Goal: Transaction & Acquisition: Obtain resource

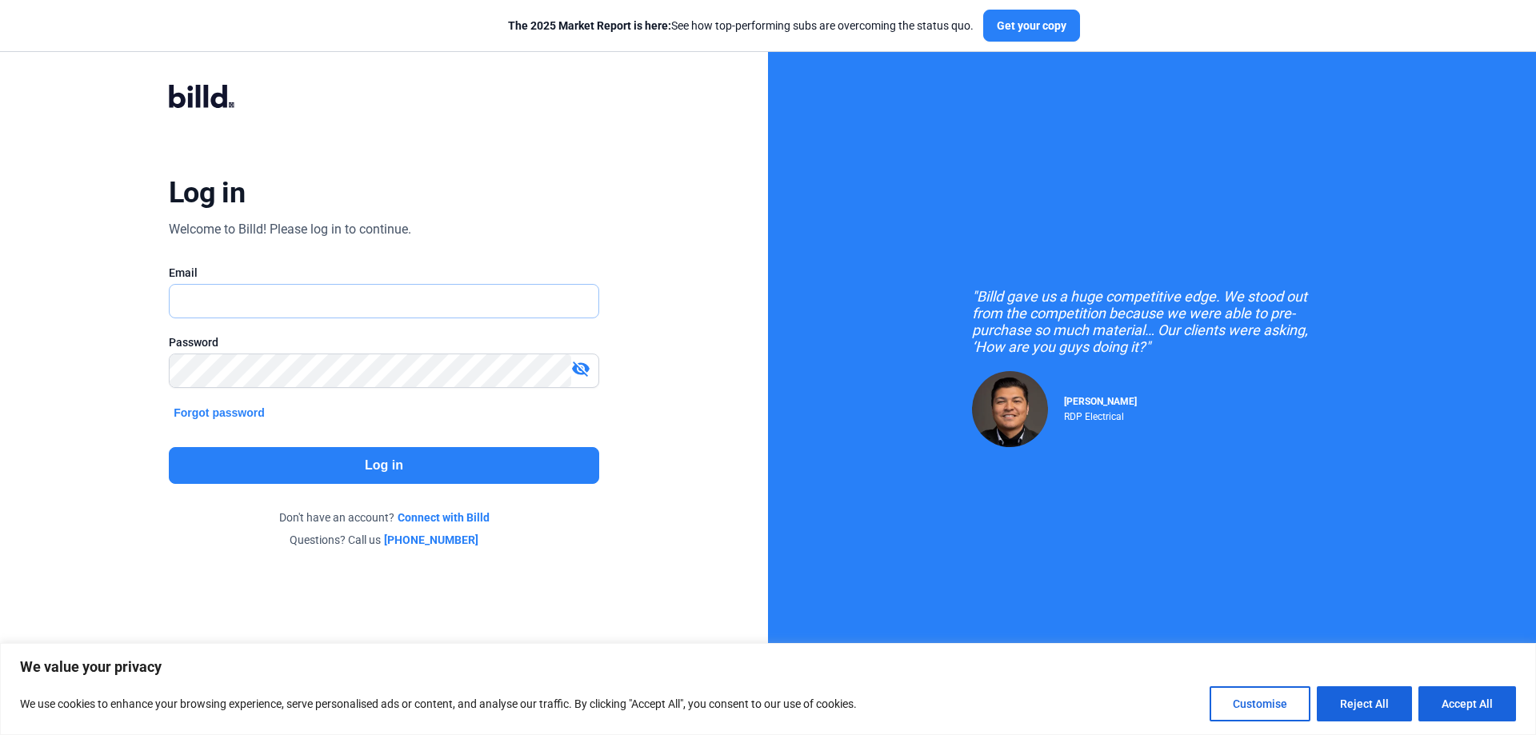
type input "[PERSON_NAME][EMAIL_ADDRESS][DOMAIN_NAME]"
click at [352, 452] on button "Log in" at bounding box center [384, 465] width 430 height 37
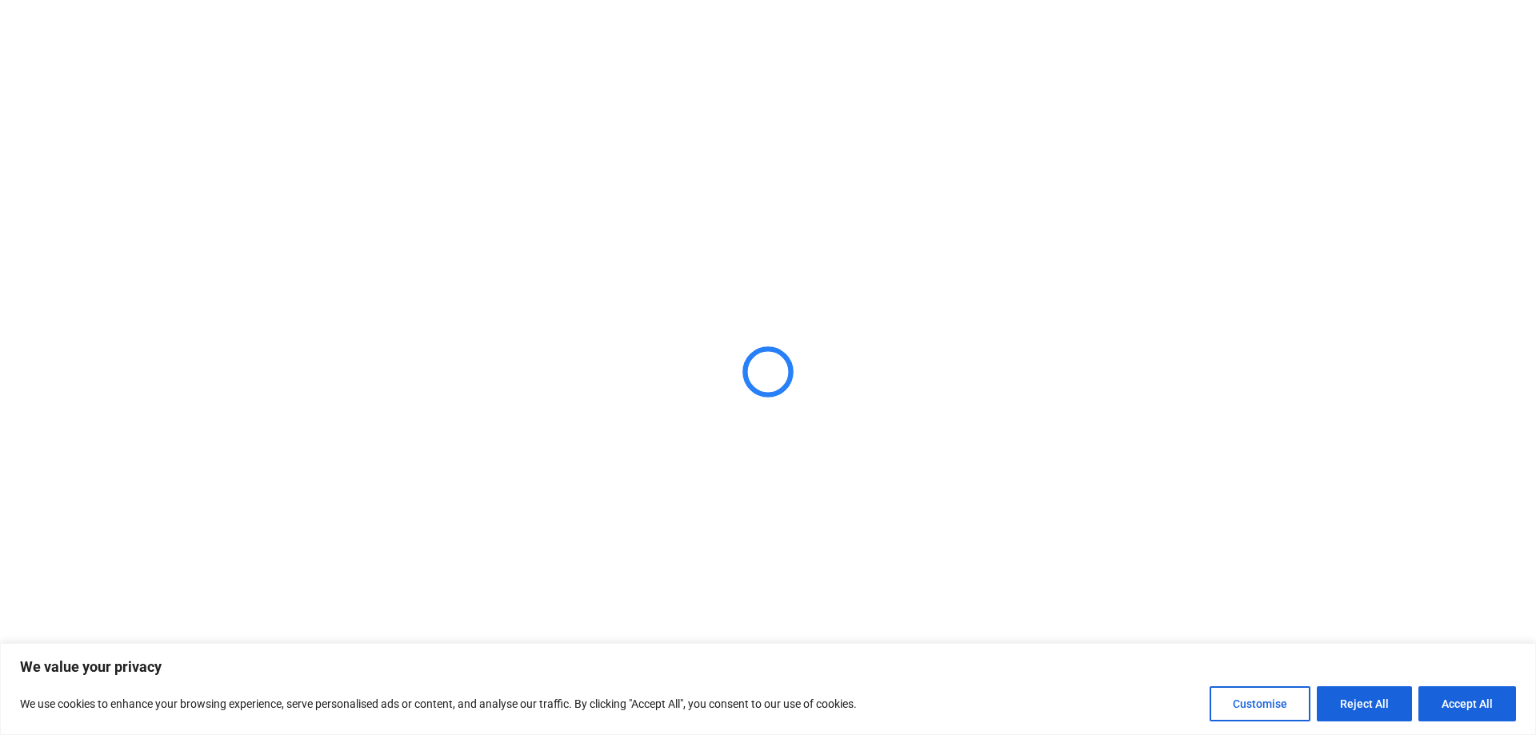
click at [1453, 680] on div "We value your privacy We use cookies to enhance your browsing experience, serve…" at bounding box center [768, 690] width 1496 height 64
click at [1453, 691] on button "Accept All" at bounding box center [1468, 704] width 98 height 35
checkbox input "true"
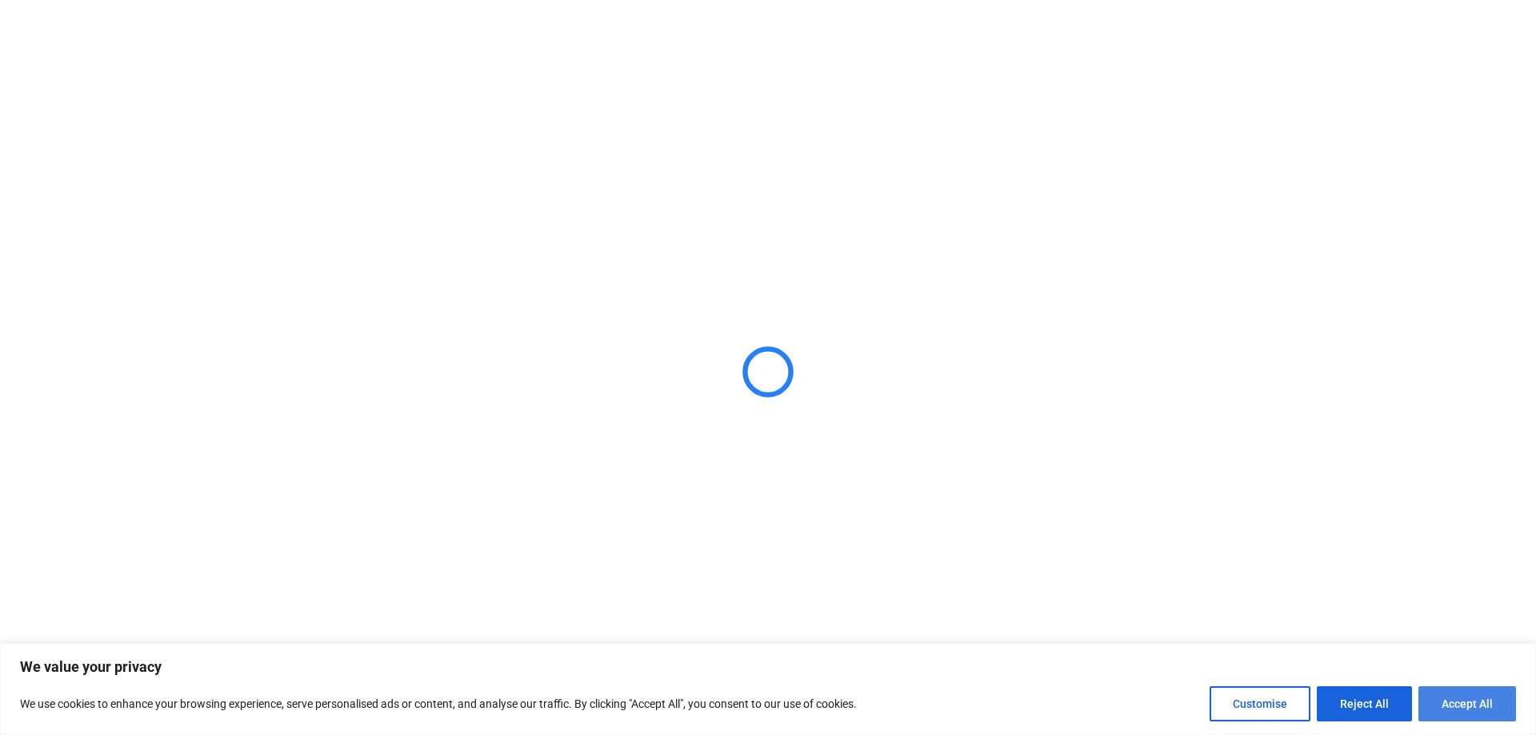
checkbox input "true"
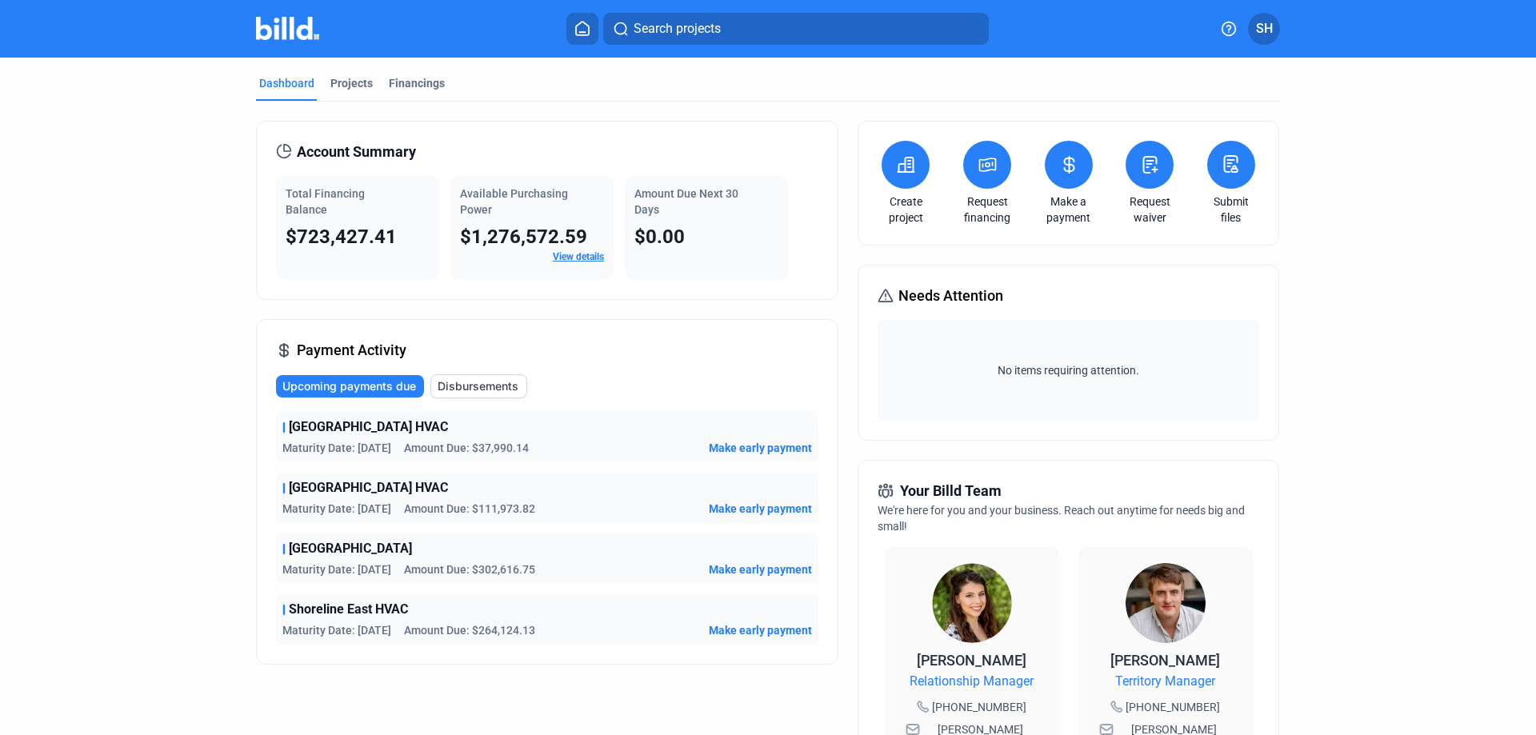
click at [969, 167] on button at bounding box center [987, 165] width 48 height 48
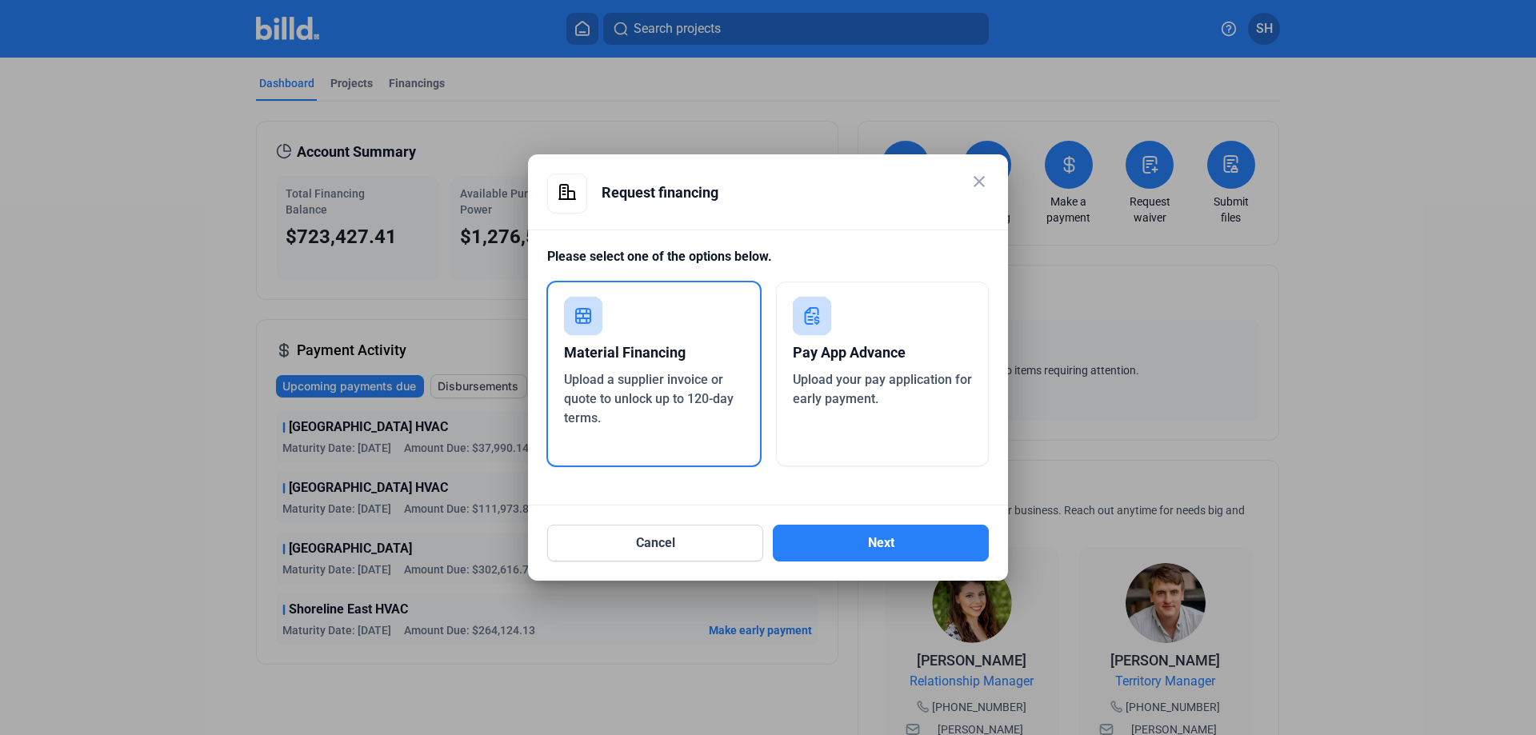
click at [836, 317] on div "Pay App Advance Upload your pay application for early payment." at bounding box center [883, 374] width 214 height 185
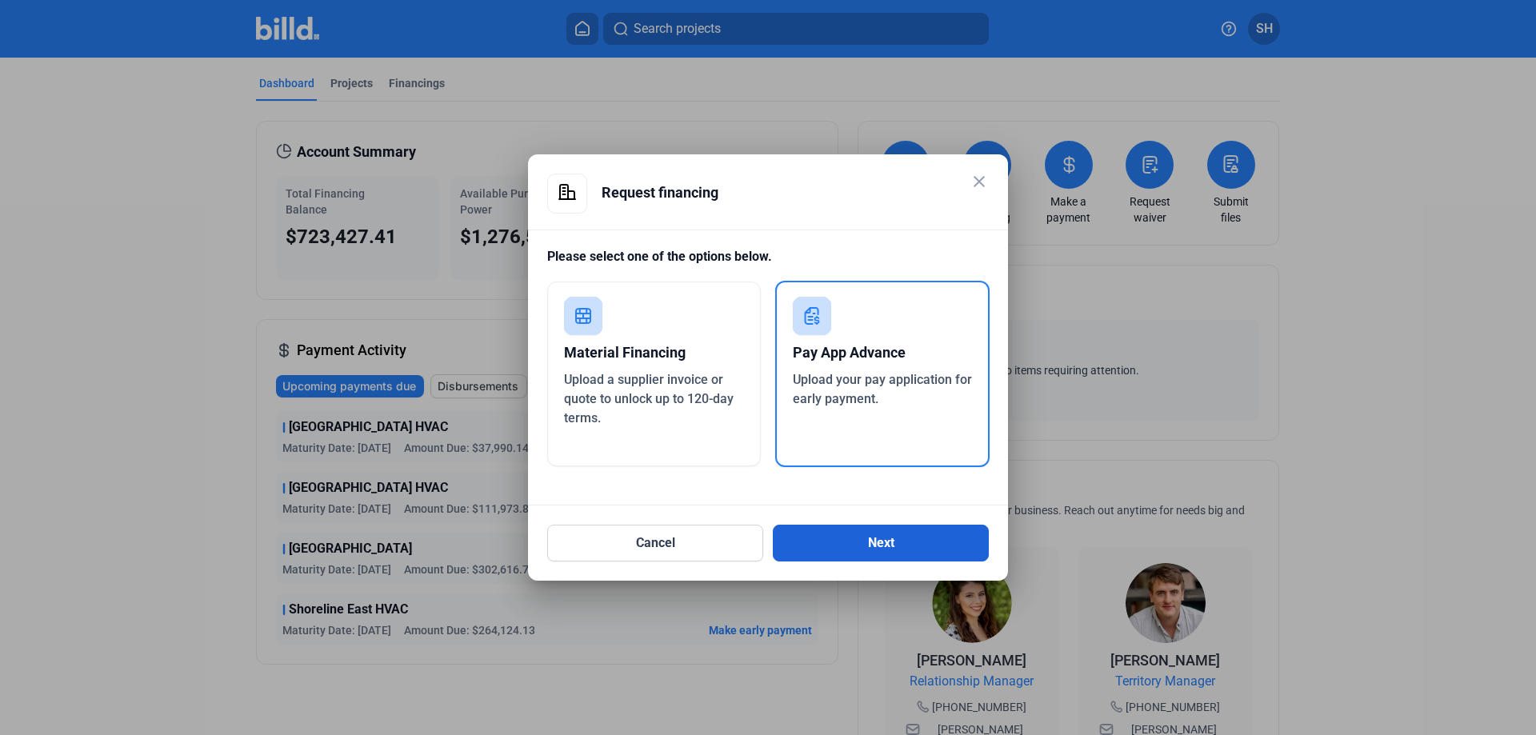
click at [935, 542] on button "Next" at bounding box center [881, 543] width 216 height 37
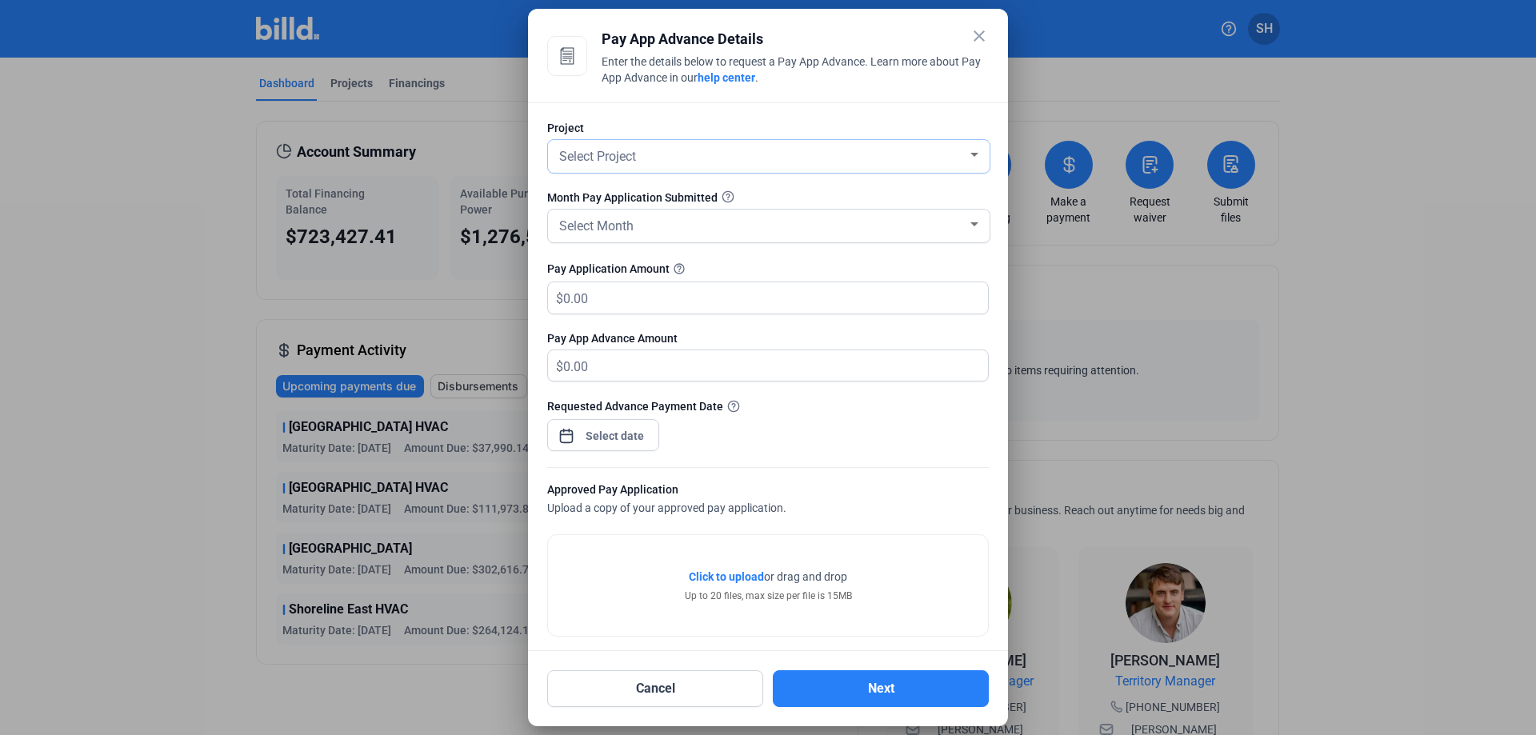
click at [875, 154] on div "Select Project" at bounding box center [761, 155] width 411 height 22
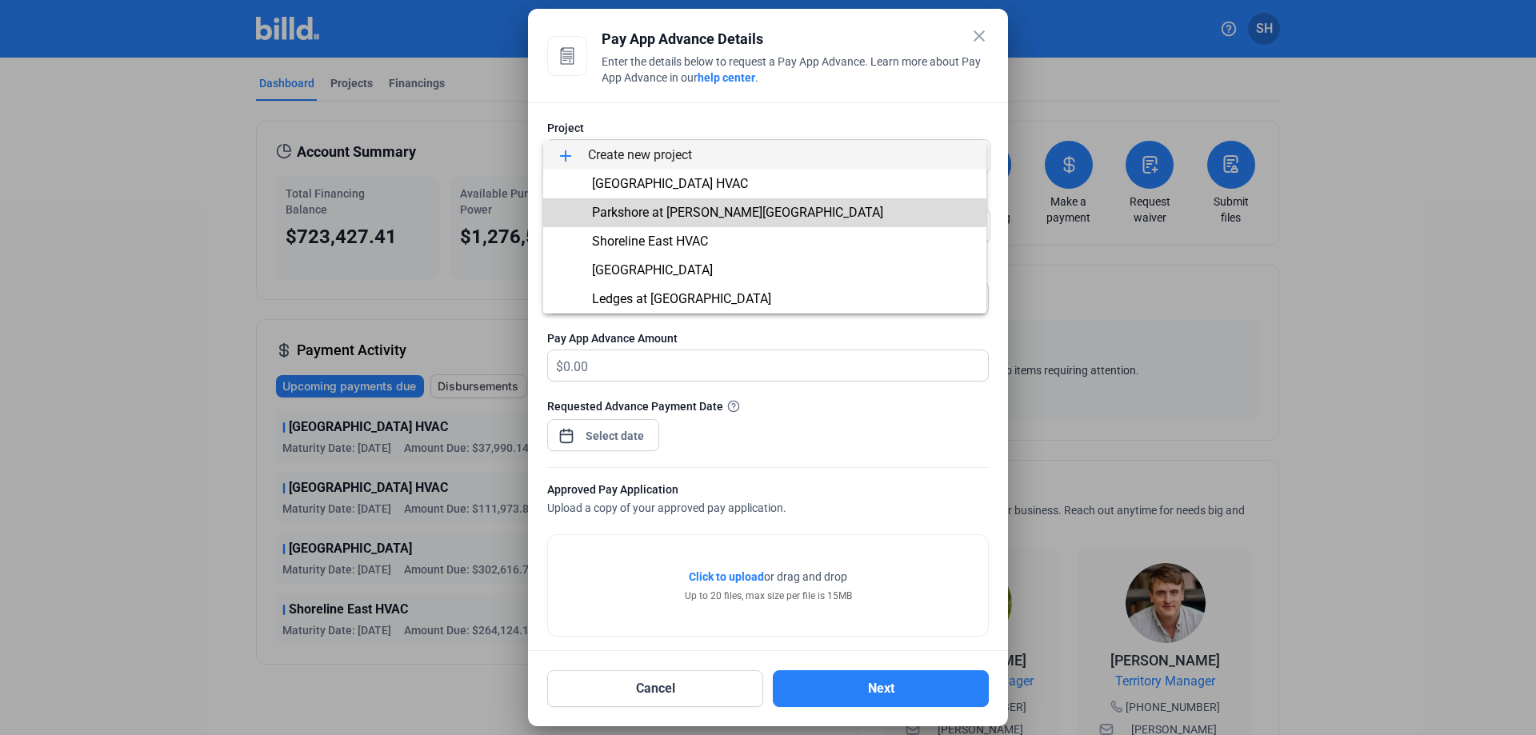
click at [847, 214] on span "Parkshore at [PERSON_NAME][GEOGRAPHIC_DATA]" at bounding box center [765, 212] width 418 height 29
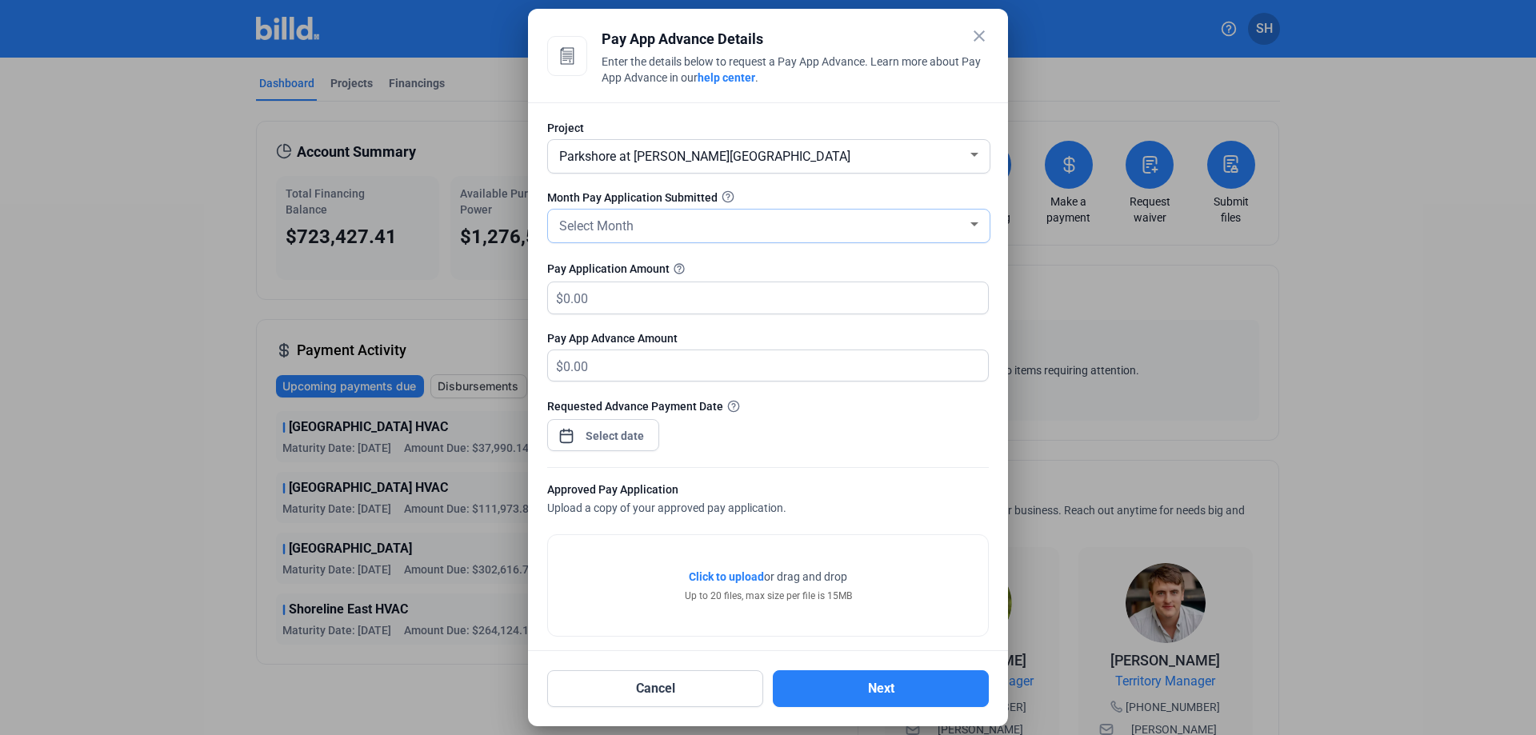
click at [848, 219] on div "Select Month" at bounding box center [761, 225] width 411 height 22
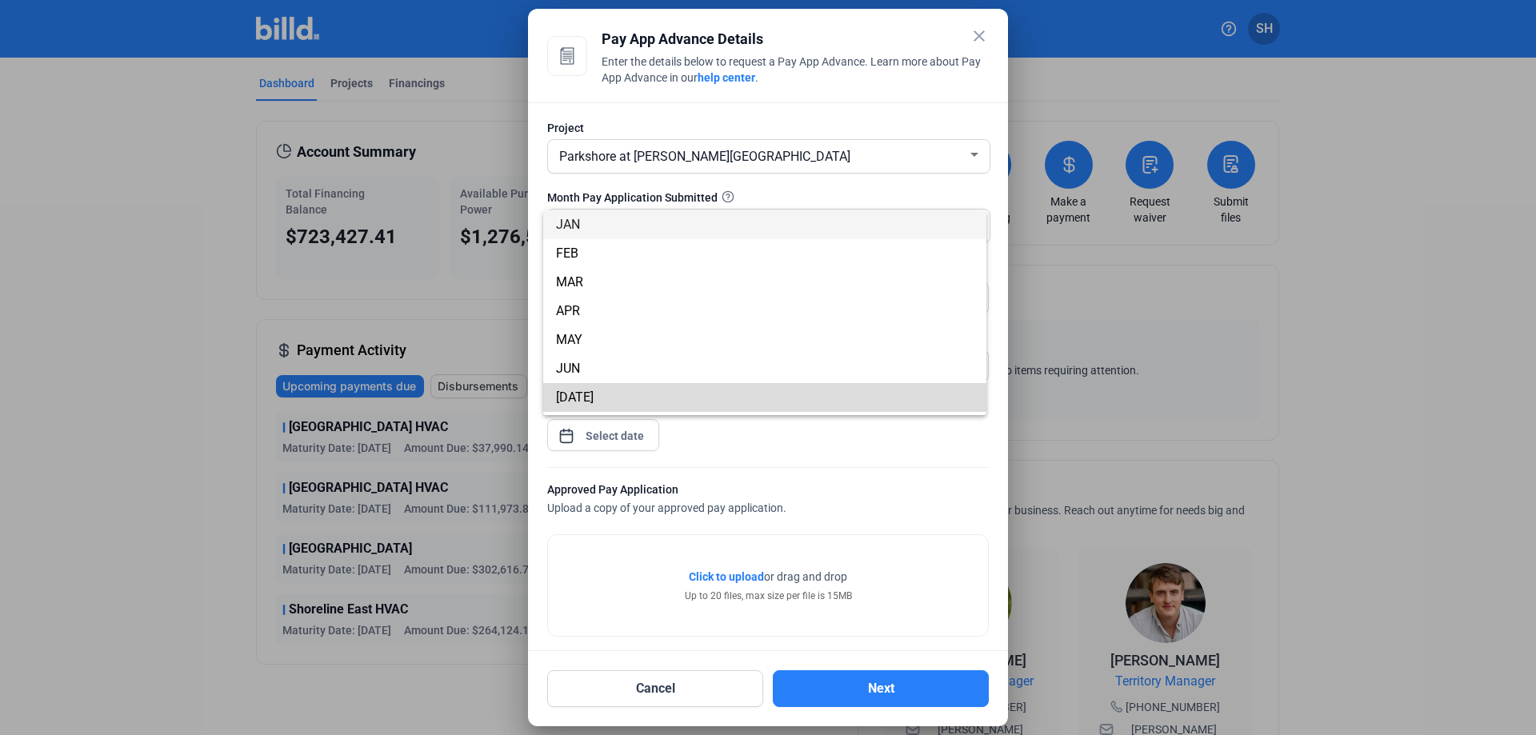
click at [781, 392] on span "[DATE]" at bounding box center [765, 397] width 418 height 29
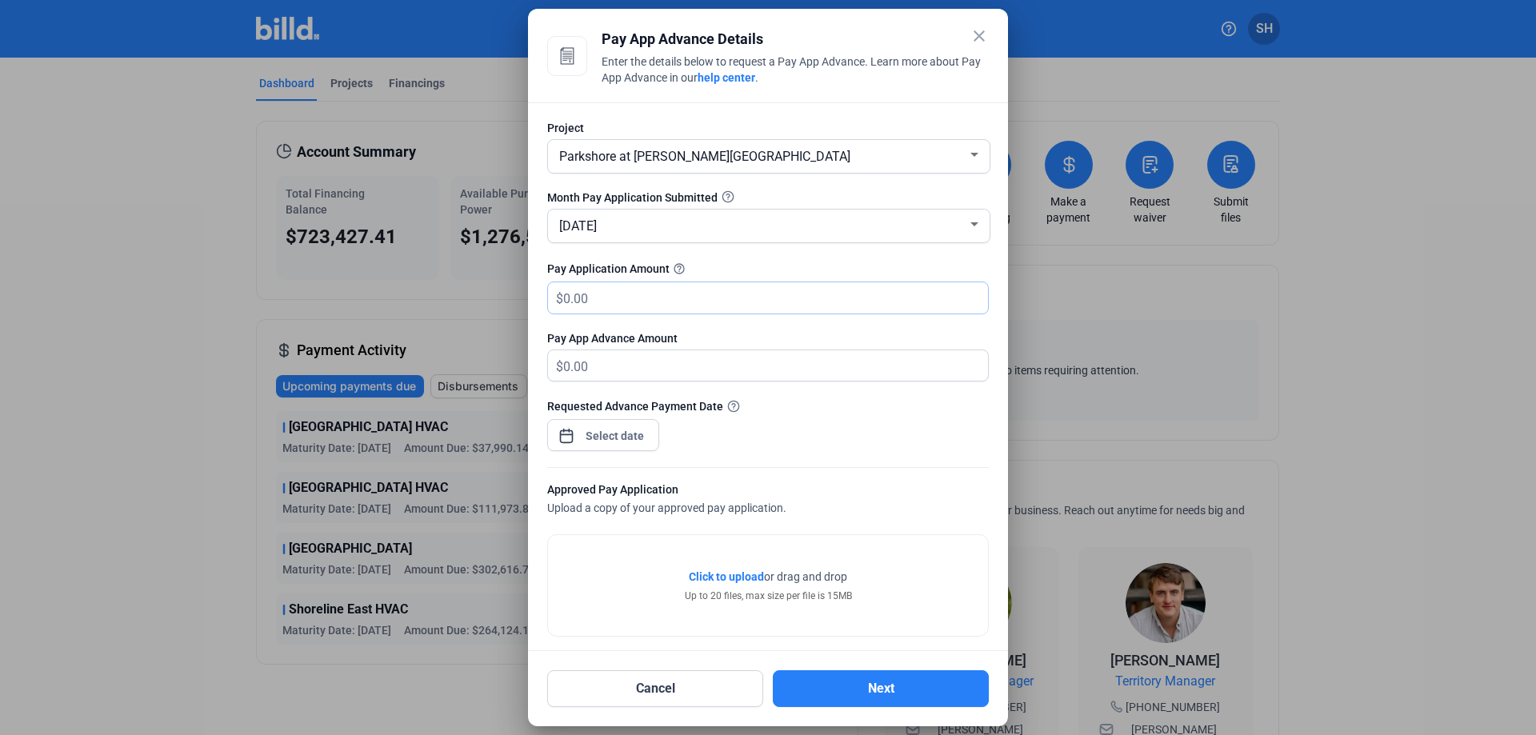
click at [570, 296] on input "text" at bounding box center [775, 297] width 425 height 31
type input "2"
type input "29"
type input "29.00"
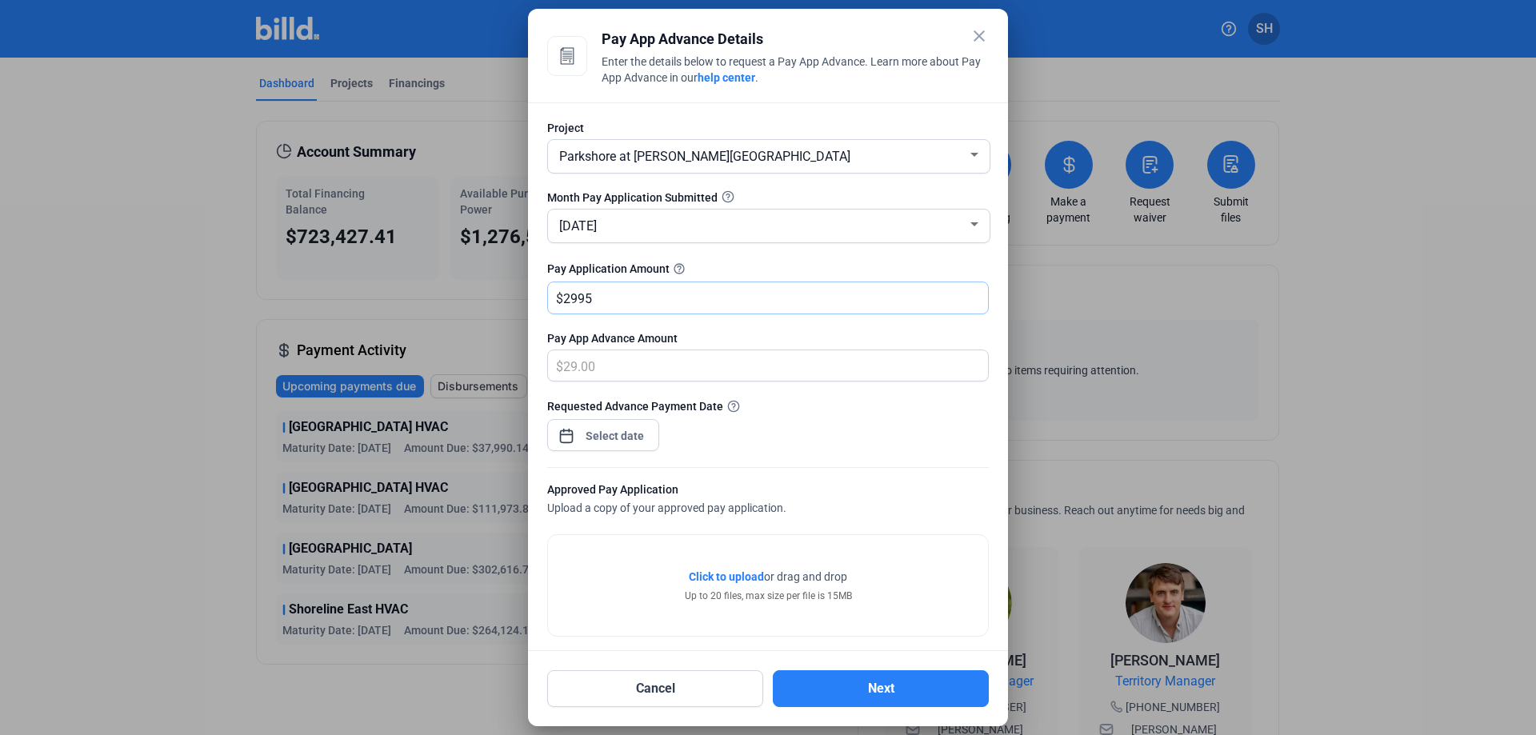
type input "2,995"
type input "2,995.00"
type input "2,9952"
type input "29,952.00"
type input "29,9528"
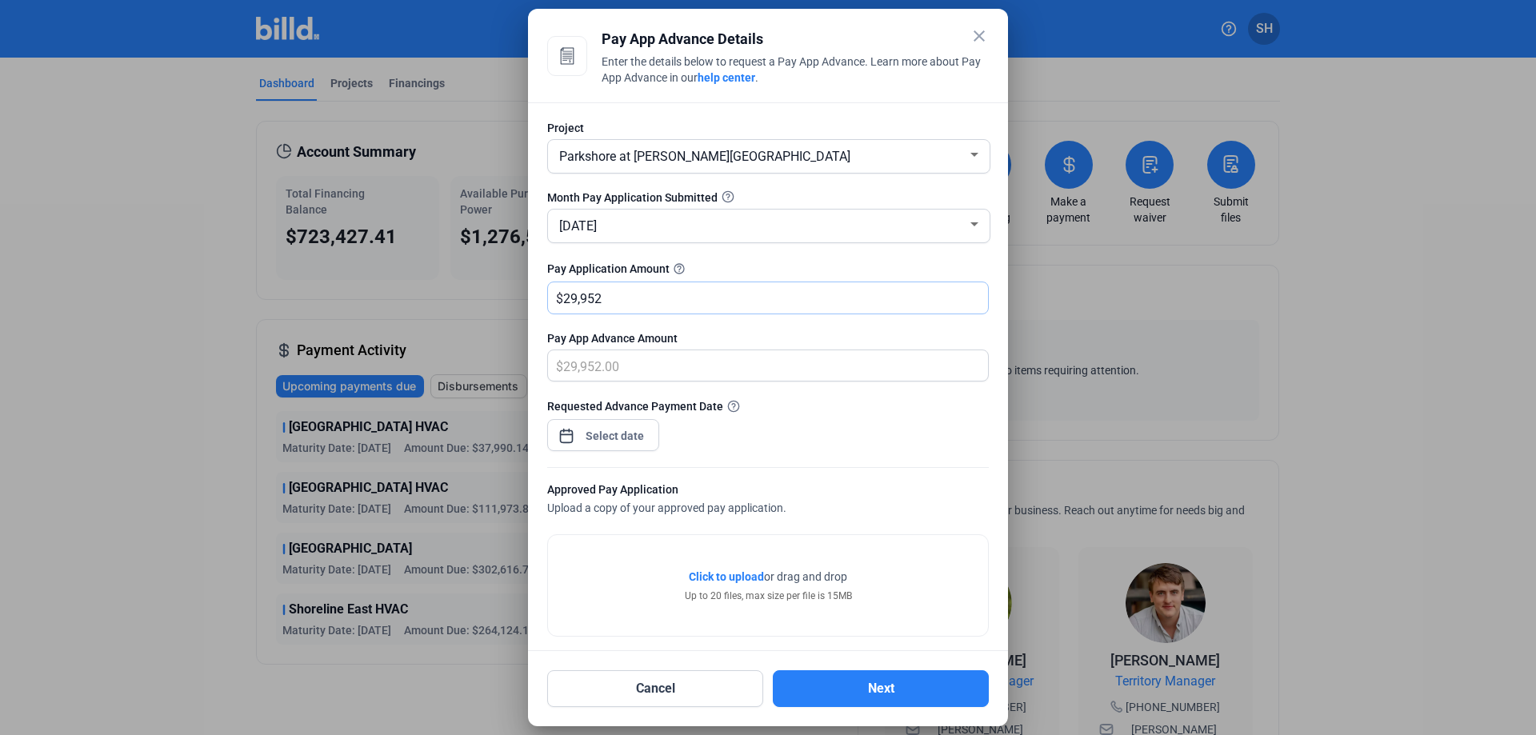
type input "299,528.00"
type input "299,5288"
type input "2,995,288.00"
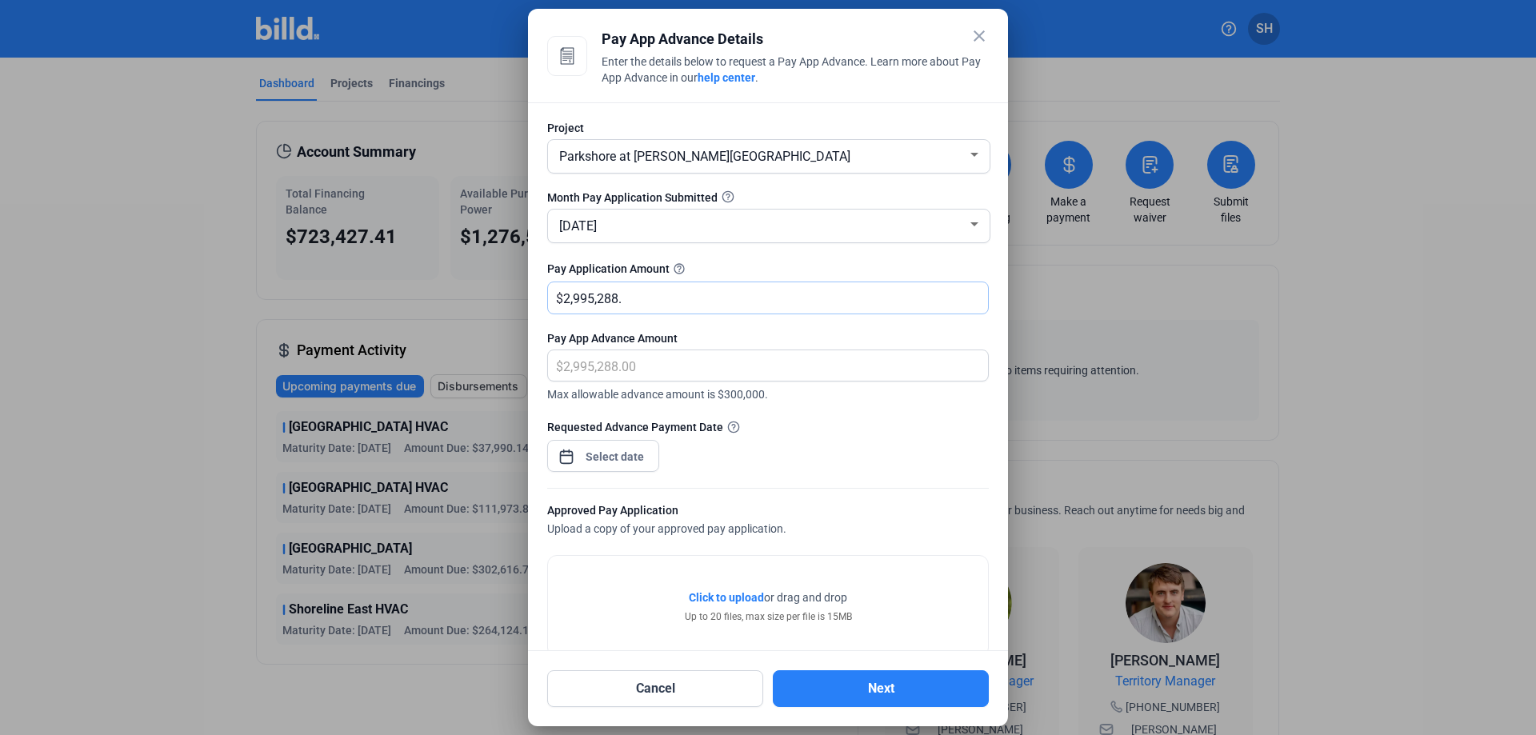
type input "2,995,288.6"
type input "2,995,288.60"
type input "2,995,288.63"
type input "2,995,288.6"
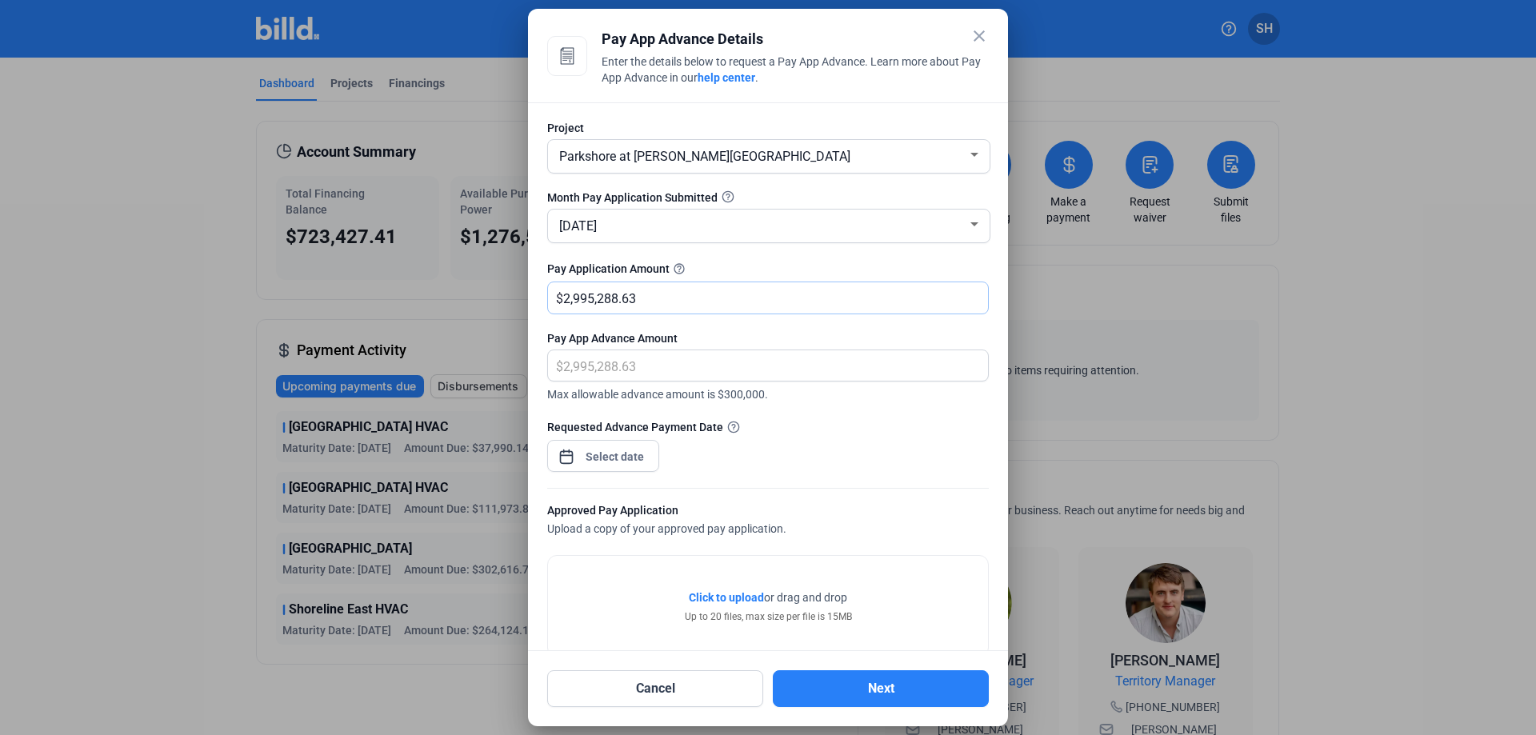
type input "2,995,288.60"
type input "2,995,288."
type input "2,995,288.00"
type input "2,995,28"
type input "299,528.00"
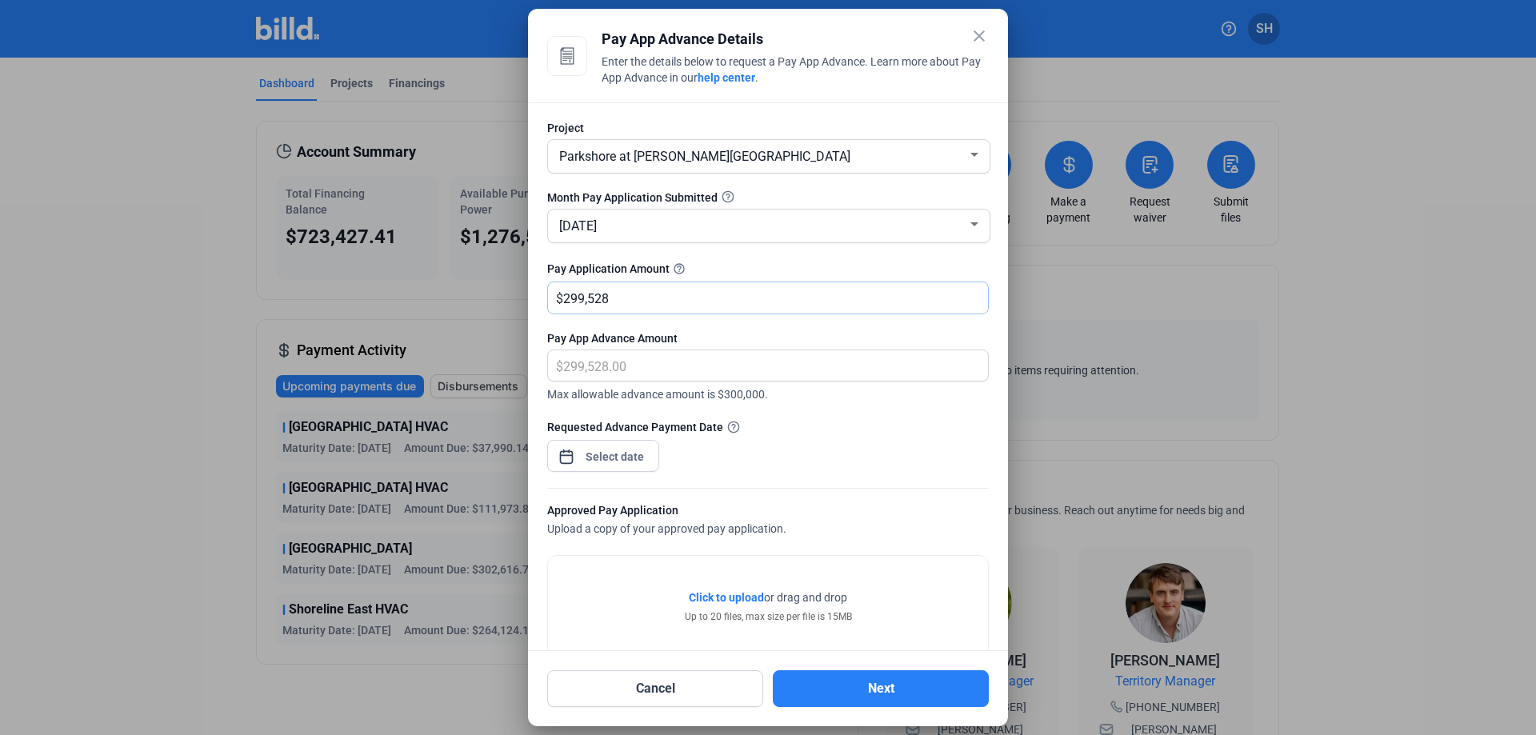
type input "299,52"
type input "29,952.00"
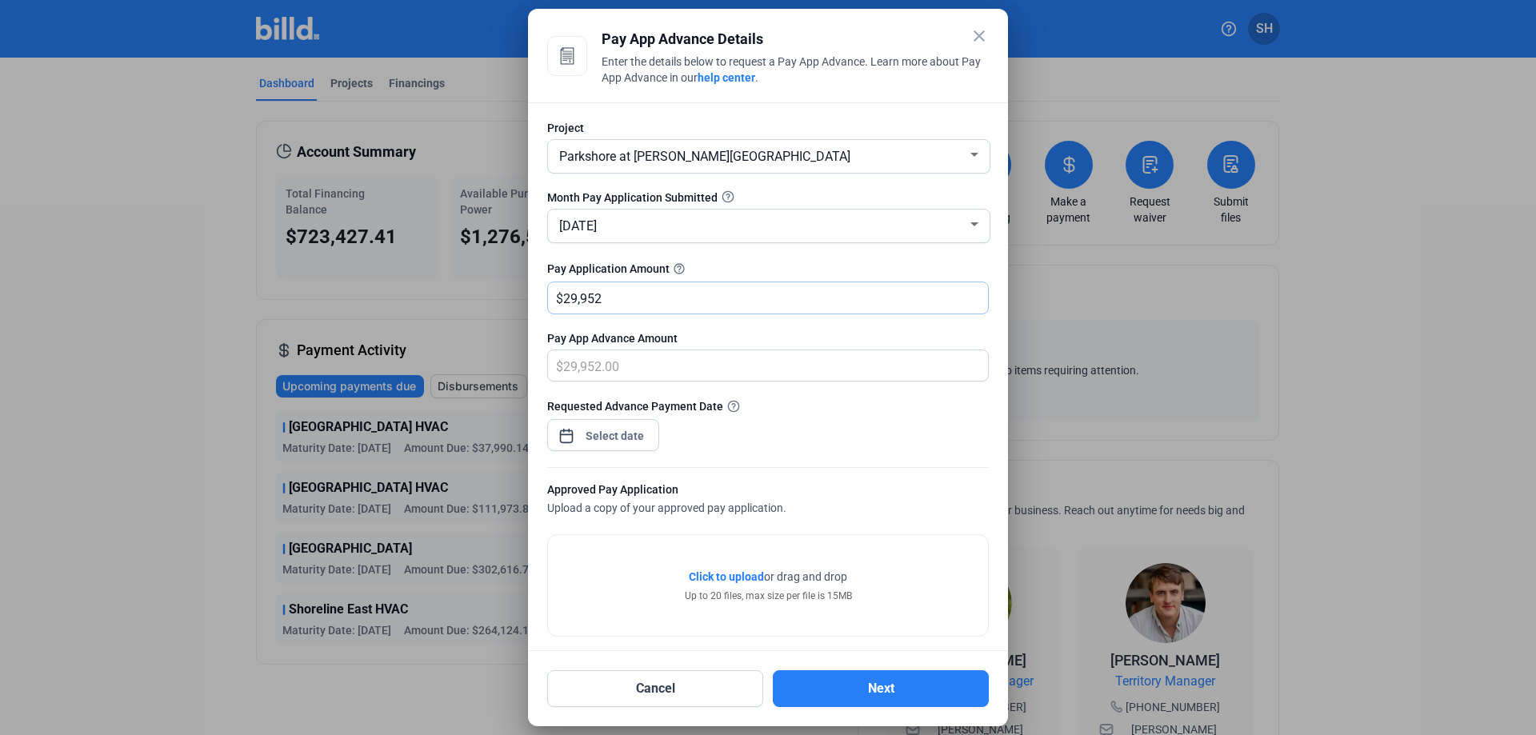
type input "29,95"
type input "2,995.00"
type input "2,99"
type input "299.00"
type input "29"
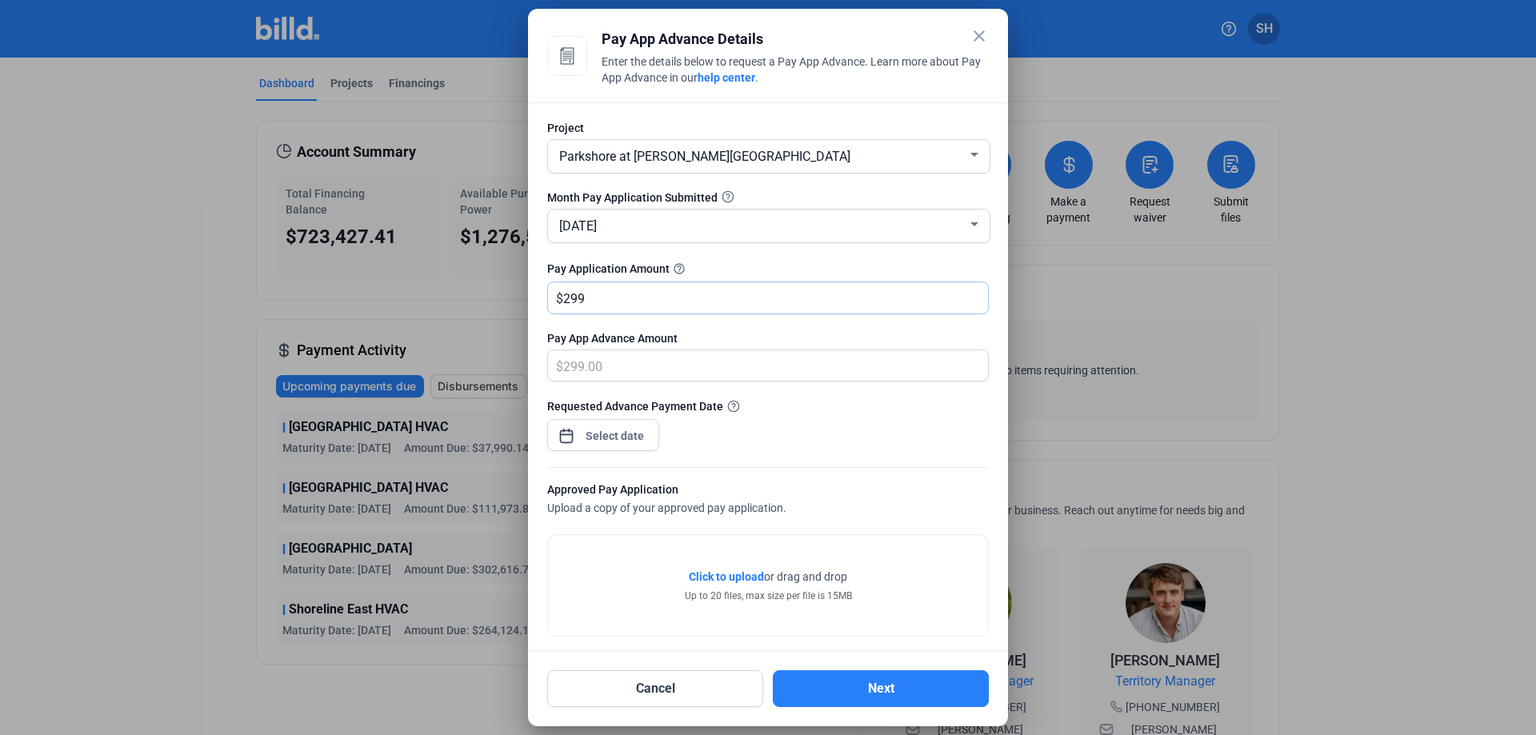
type input "29.00"
type input "295"
type input "295.00"
type input "2952"
type input "2,952.00"
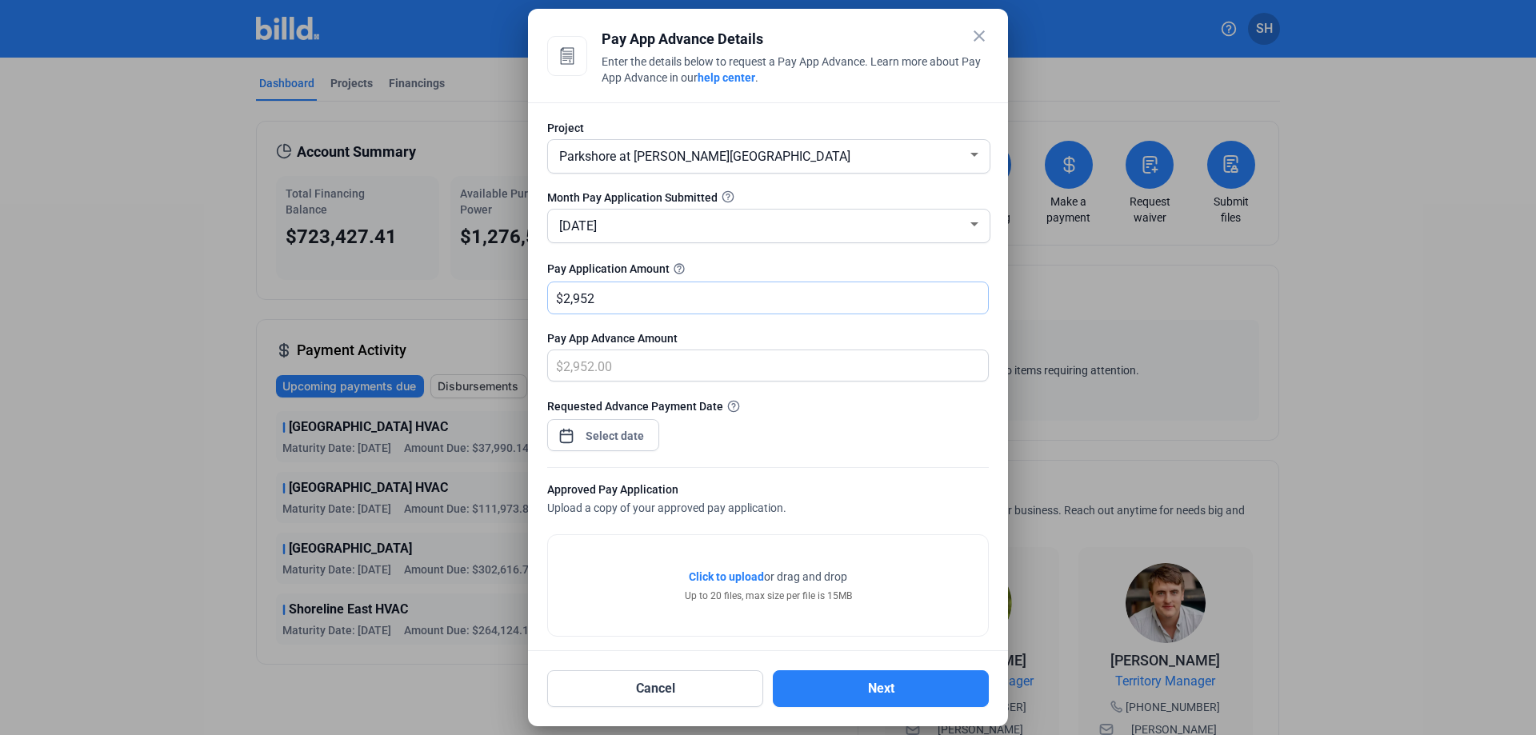
type input "2,9528"
type input "29,528.00"
type input "29,5288"
type input "295,288.00"
type input "295,288.6"
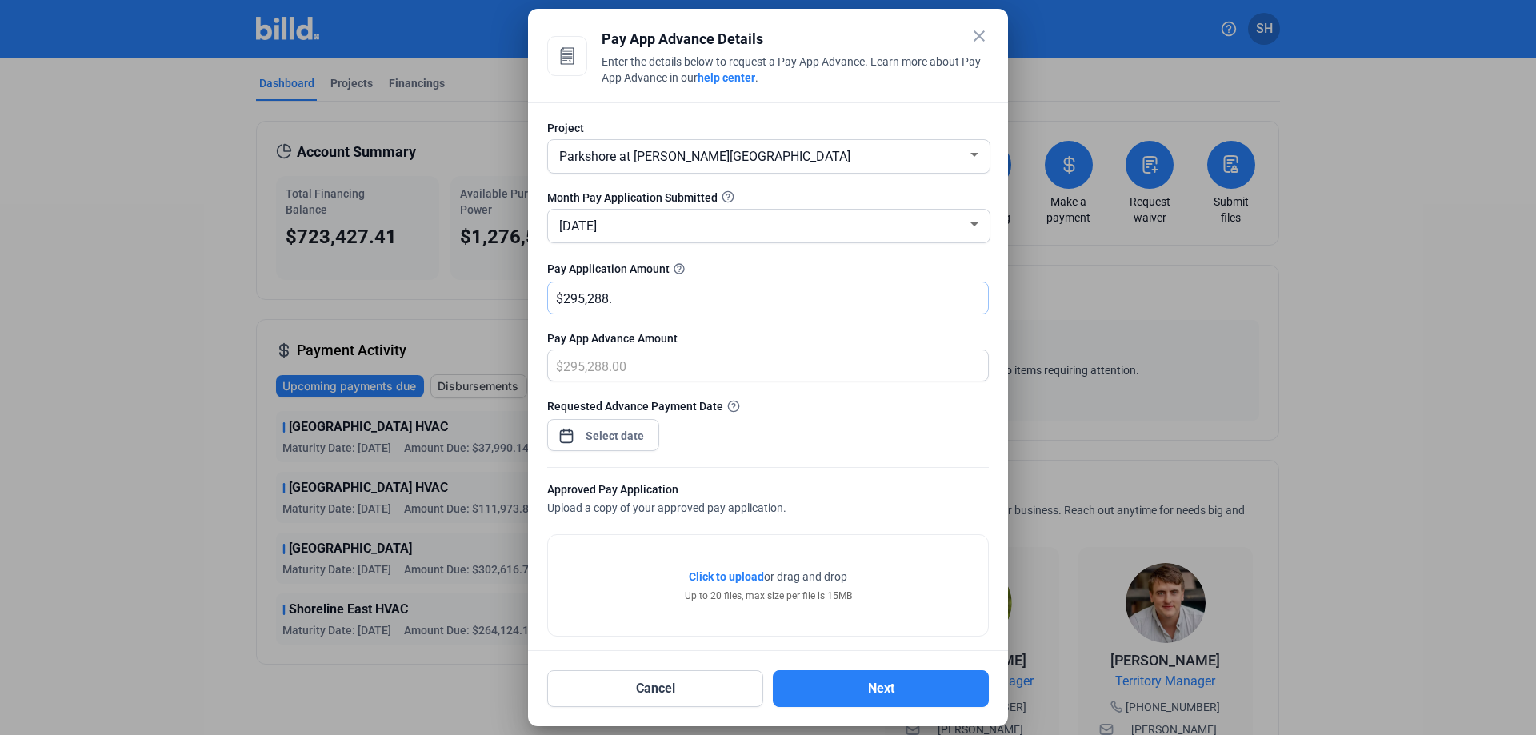
type input "295,288.60"
type input "295,288.63"
click at [615, 442] on div "close Pay App Advance Details Enter the details below to request a Pay App Adva…" at bounding box center [768, 367] width 1536 height 735
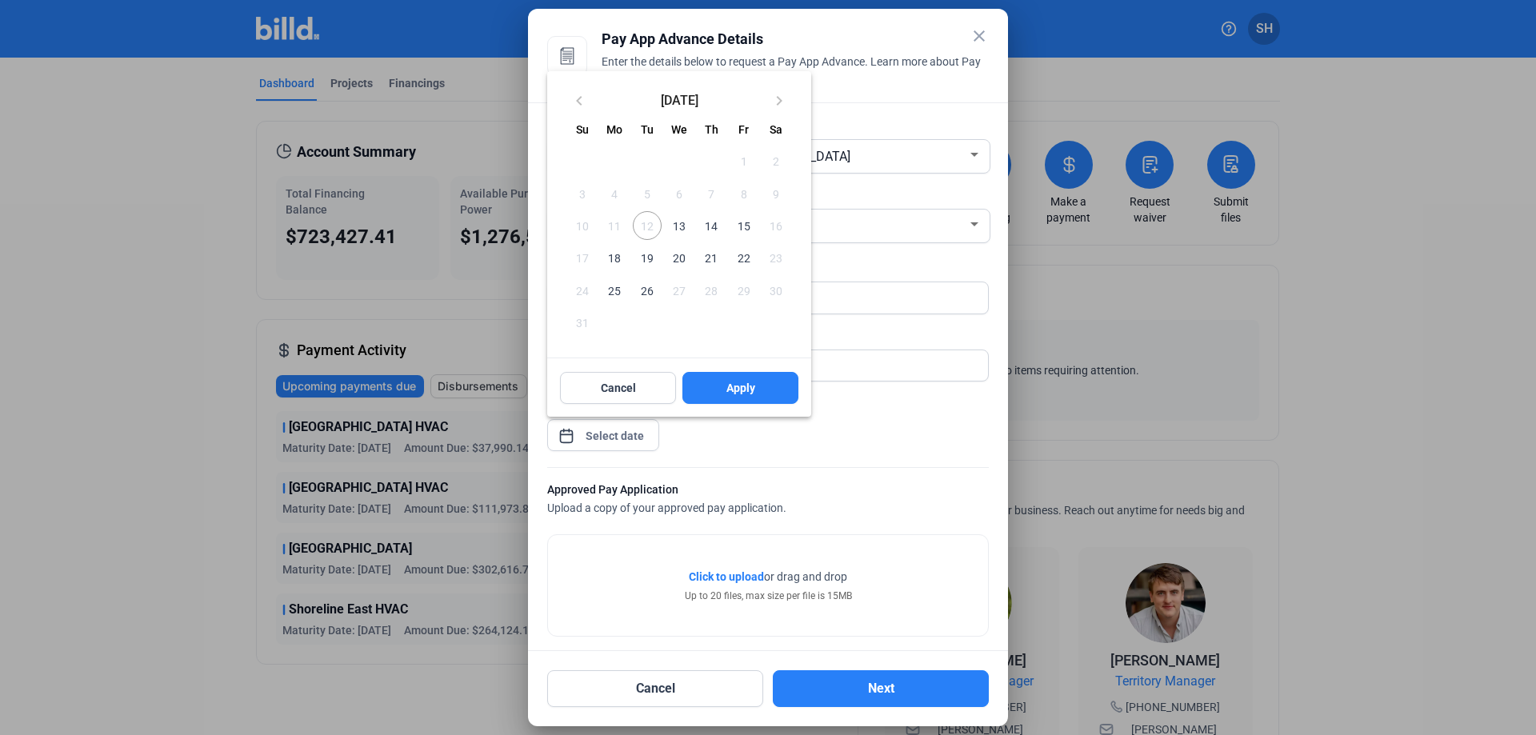
click at [680, 219] on span "13" at bounding box center [679, 225] width 29 height 29
click at [763, 391] on button "Apply" at bounding box center [741, 388] width 116 height 32
type input "[DATE]"
click at [735, 581] on div at bounding box center [768, 367] width 1536 height 735
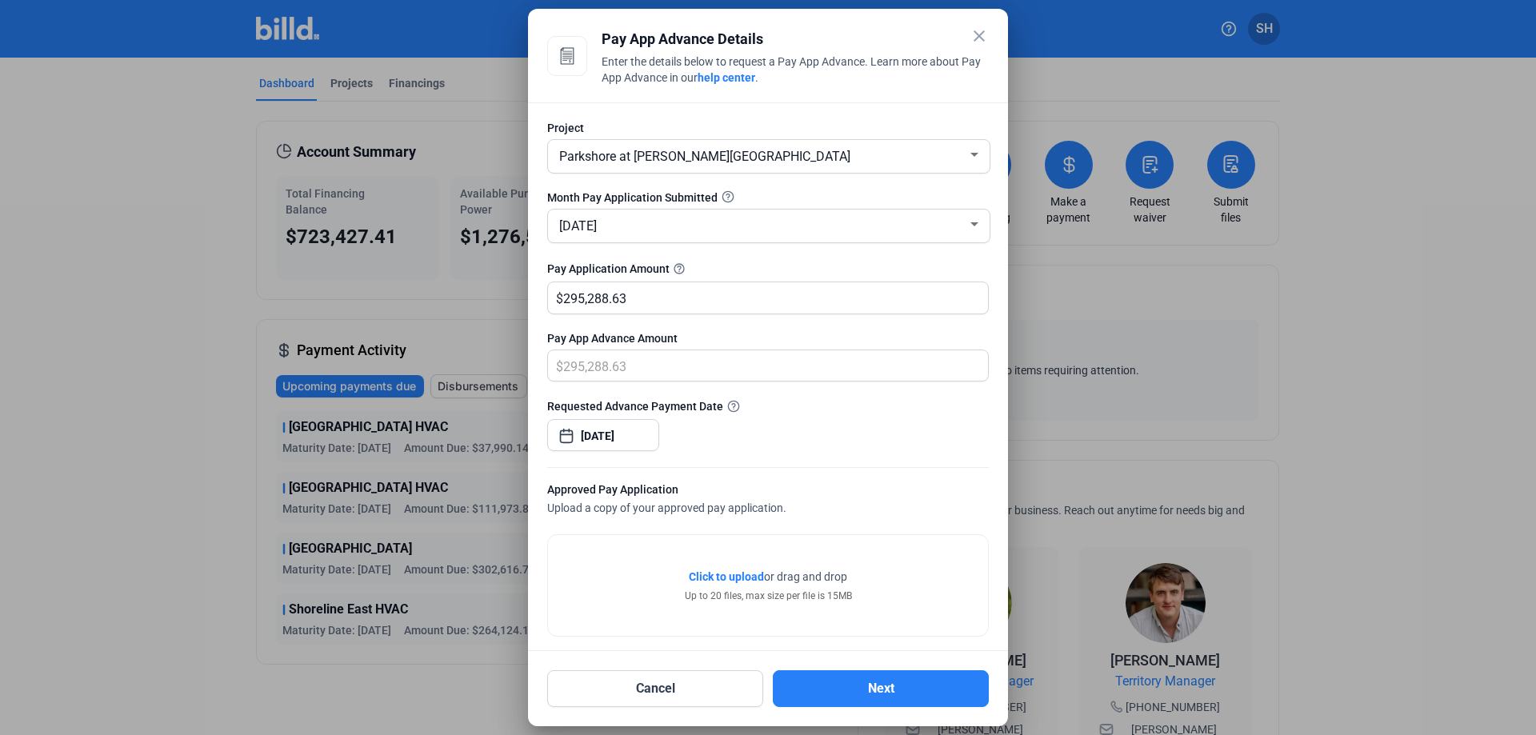
click at [733, 582] on span "Click to upload" at bounding box center [726, 577] width 75 height 13
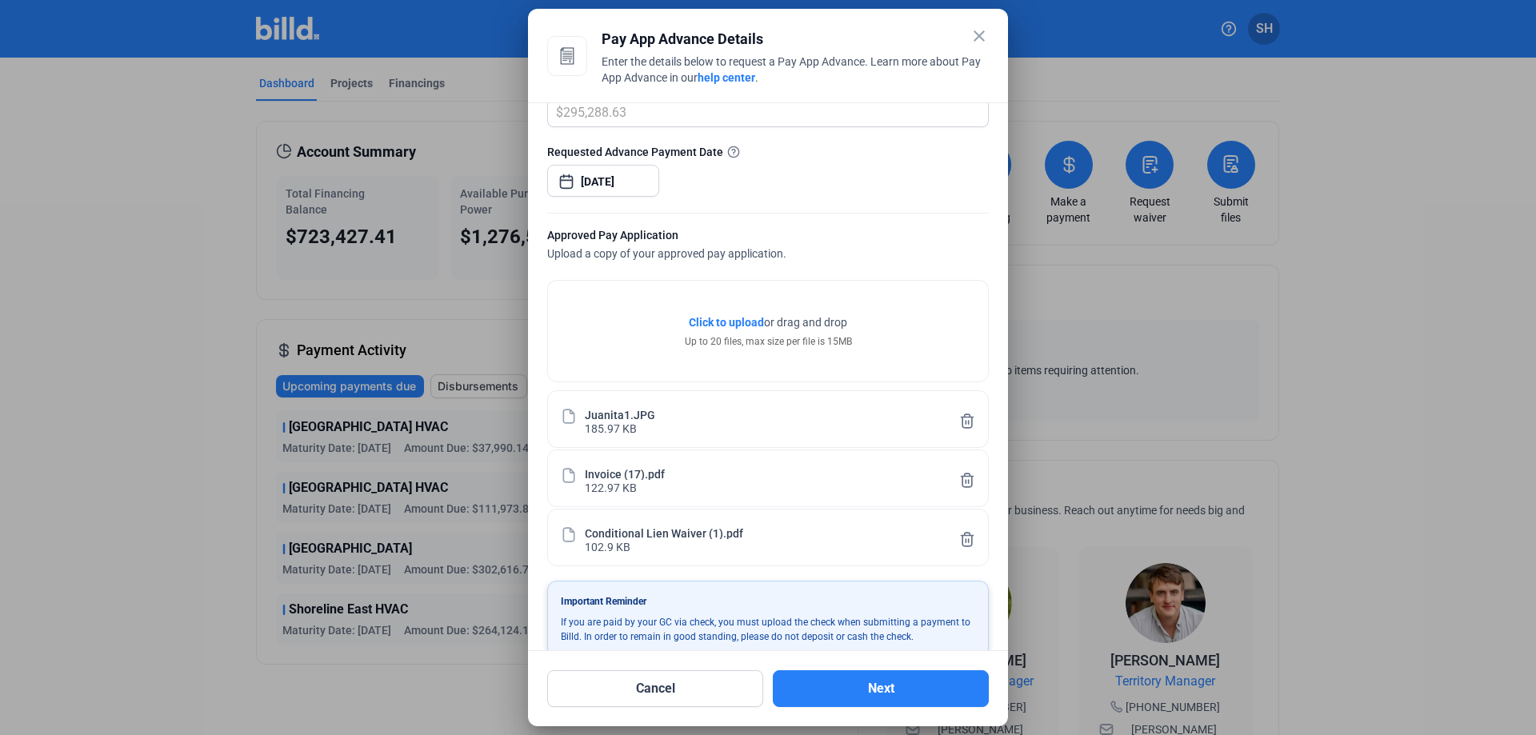
scroll to position [282, 0]
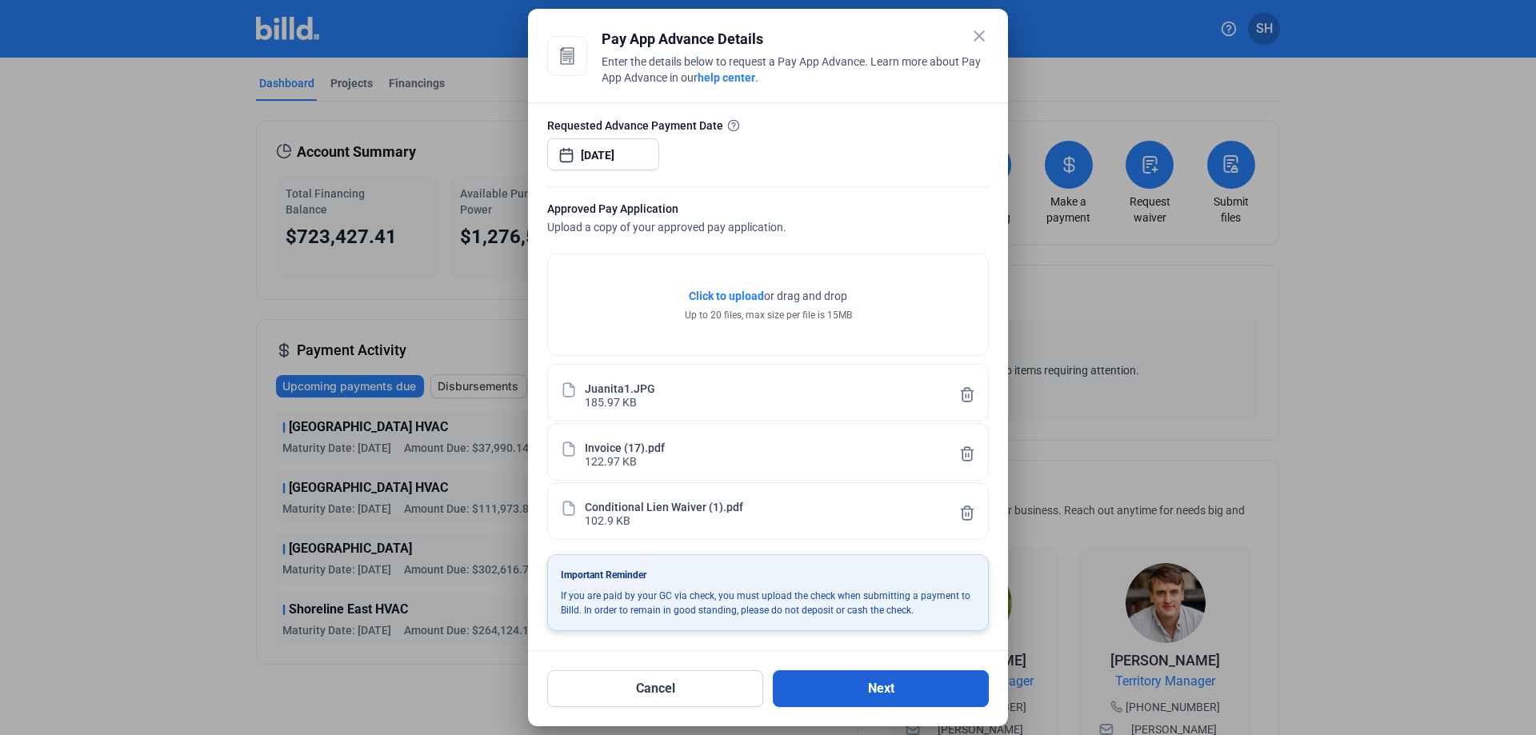
click at [881, 692] on button "Next" at bounding box center [881, 689] width 216 height 37
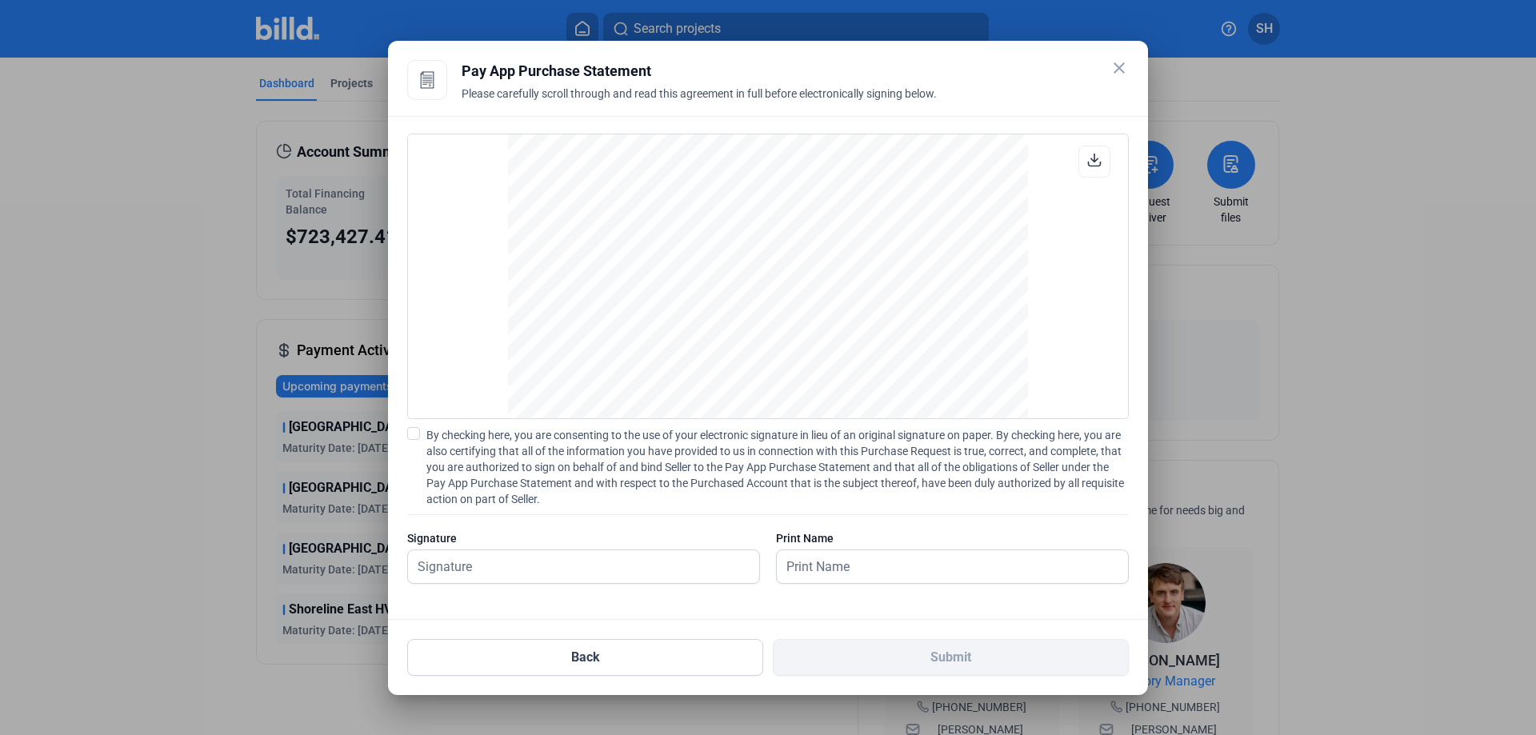
scroll to position [4058, 0]
drag, startPoint x: 416, startPoint y: 429, endPoint x: 422, endPoint y: 464, distance: 35.6
click at [416, 429] on span at bounding box center [413, 433] width 13 height 13
click at [0, 0] on input "By checking here, you are consenting to the use of your electronic signature in…" at bounding box center [0, 0] width 0 height 0
click at [488, 572] on input "text" at bounding box center [575, 567] width 334 height 33
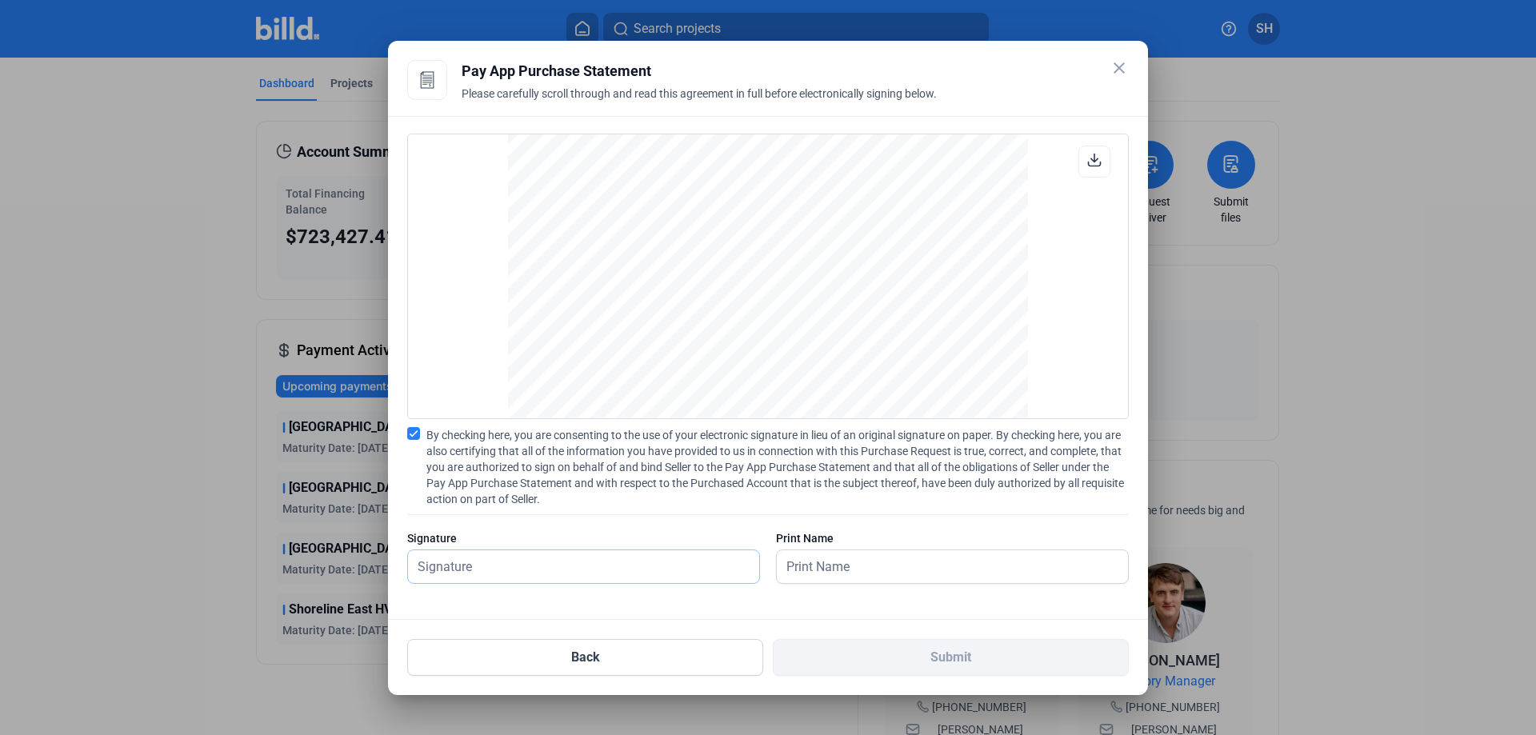
type input "[PERSON_NAME]"
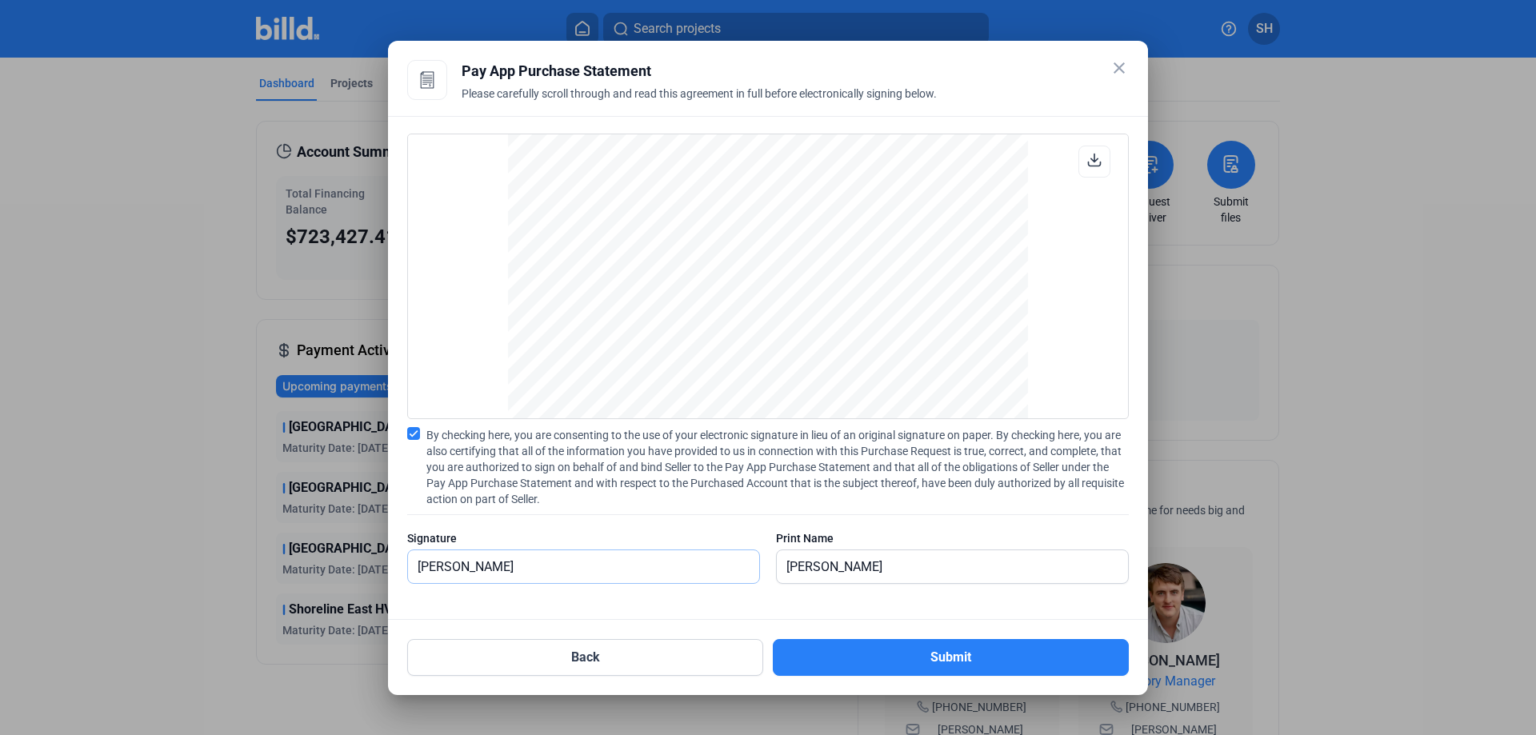
scroll to position [4061, 0]
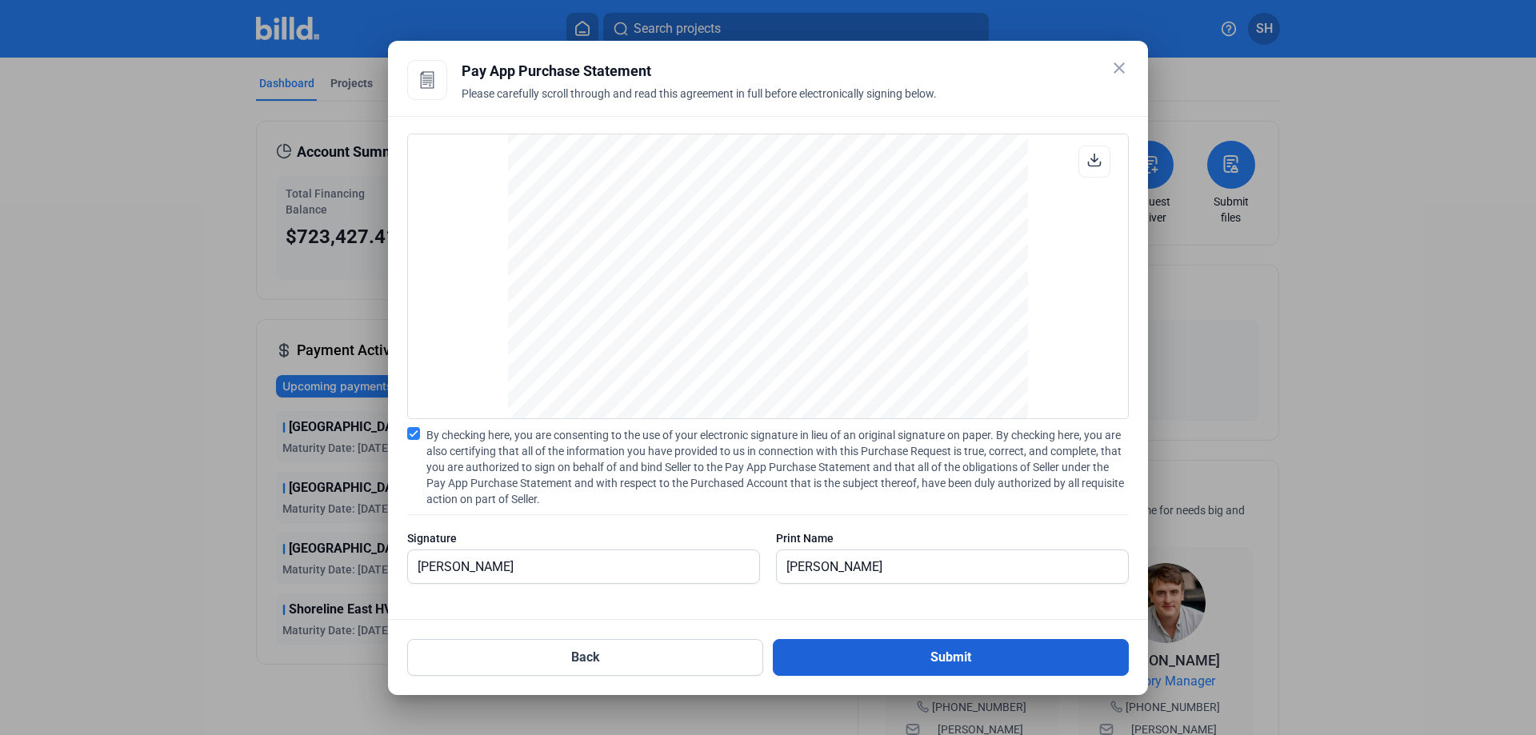
click at [919, 663] on button "Submit" at bounding box center [951, 657] width 356 height 37
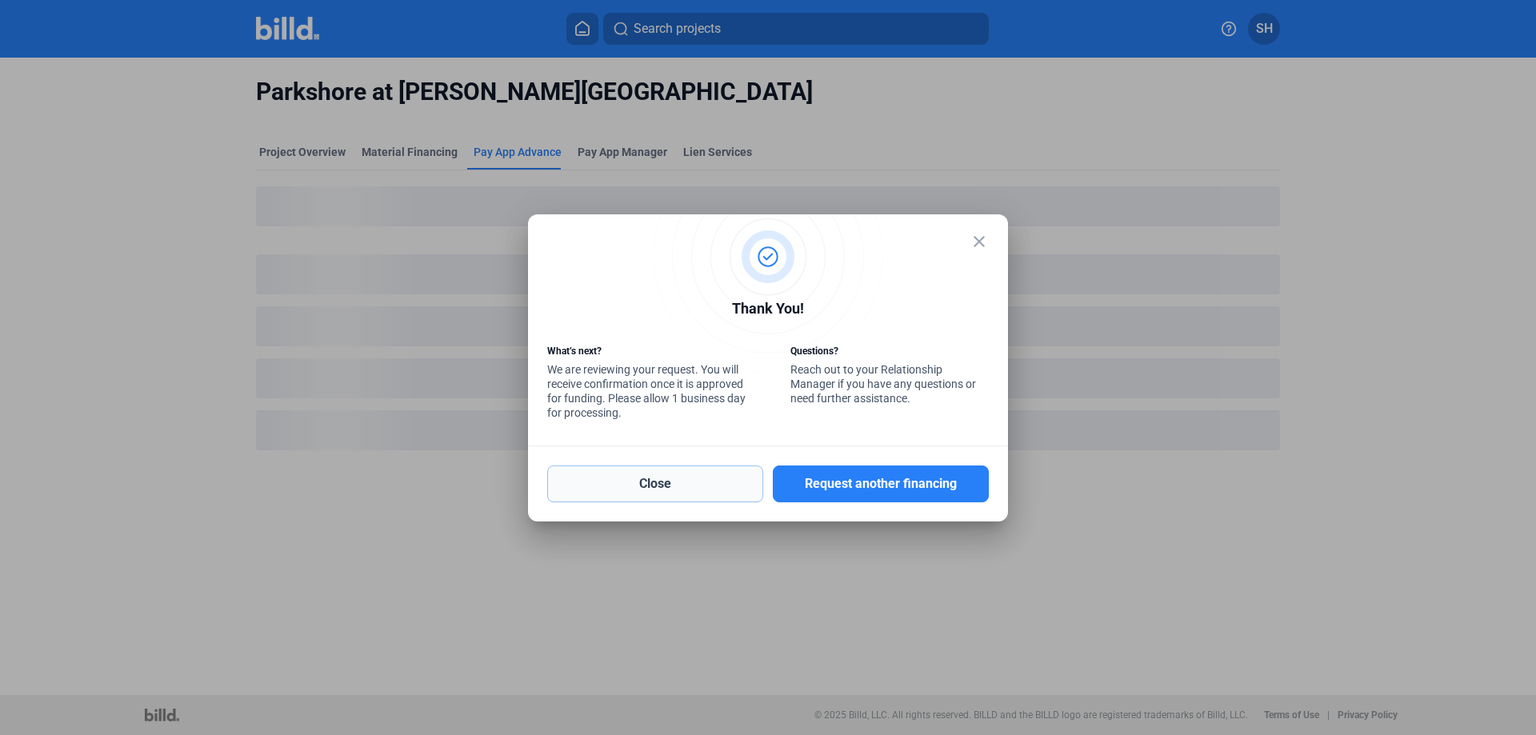
click at [717, 491] on button "Close" at bounding box center [655, 484] width 216 height 37
